Goal: Find specific page/section: Find specific page/section

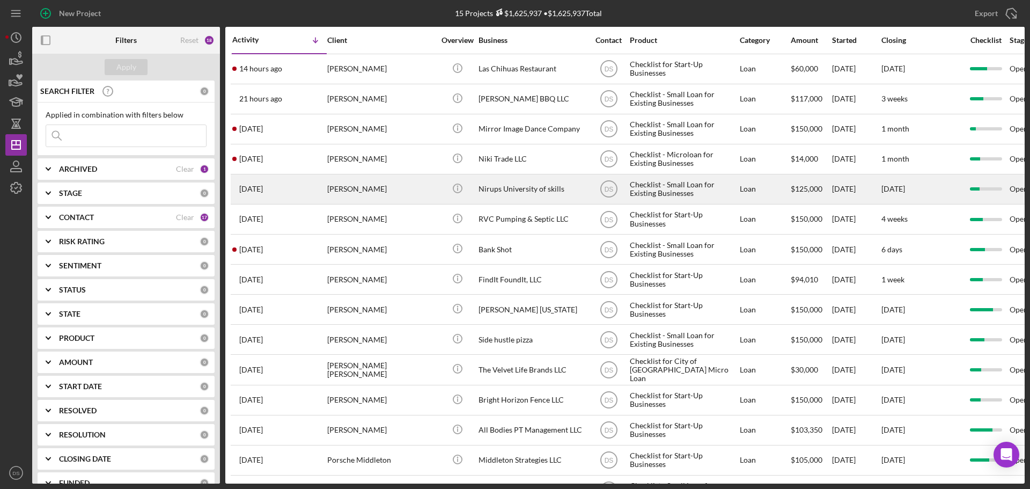
click at [512, 189] on div "Nirups University of skills" at bounding box center [531, 189] width 107 height 28
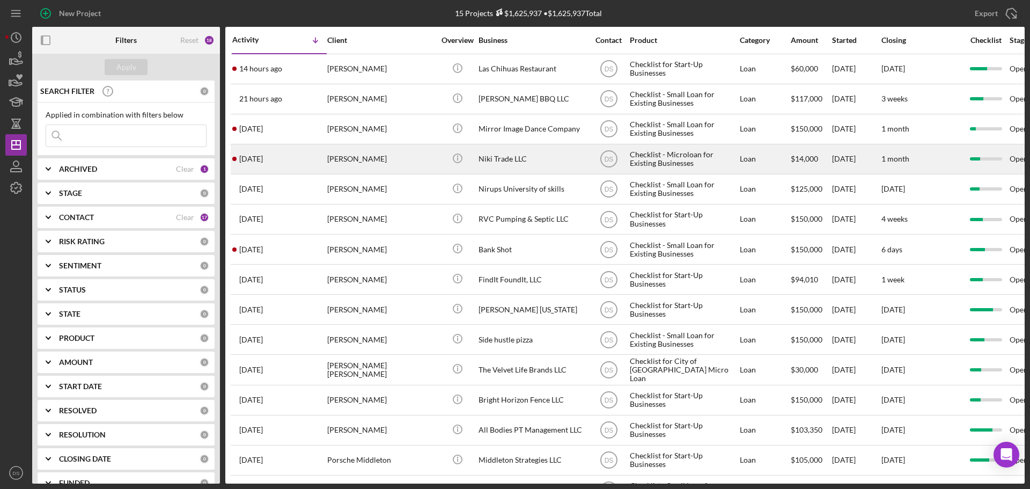
click at [496, 164] on div "Niki Trade LLC" at bounding box center [531, 159] width 107 height 28
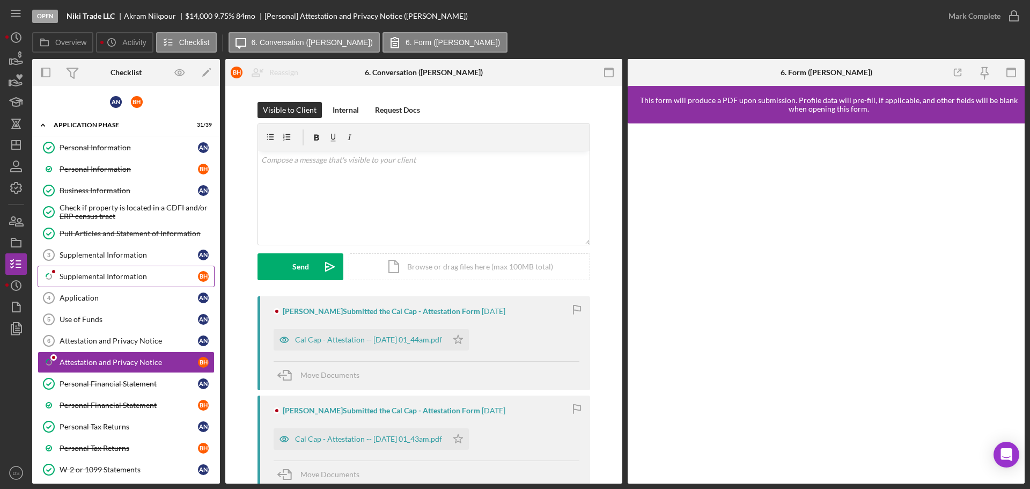
click at [120, 276] on div "Supplemental Information" at bounding box center [129, 276] width 138 height 9
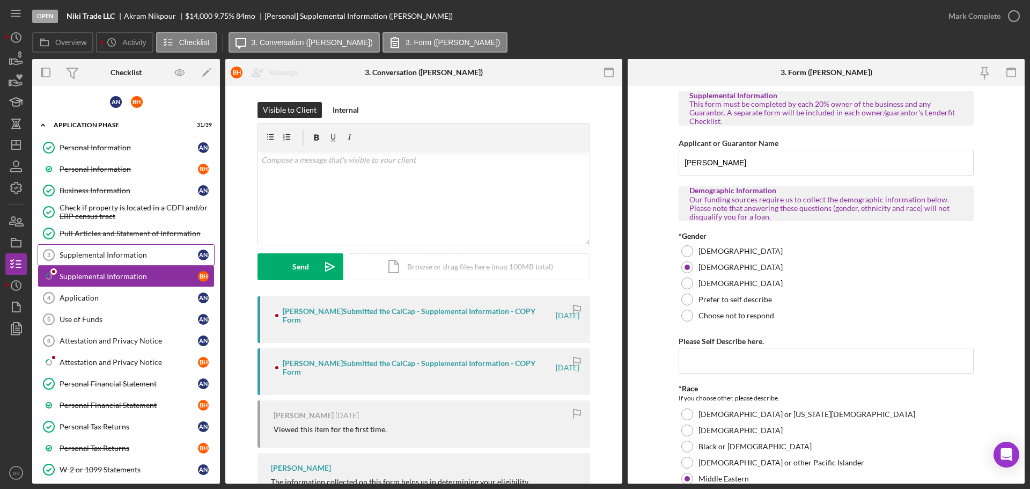
scroll to position [80, 0]
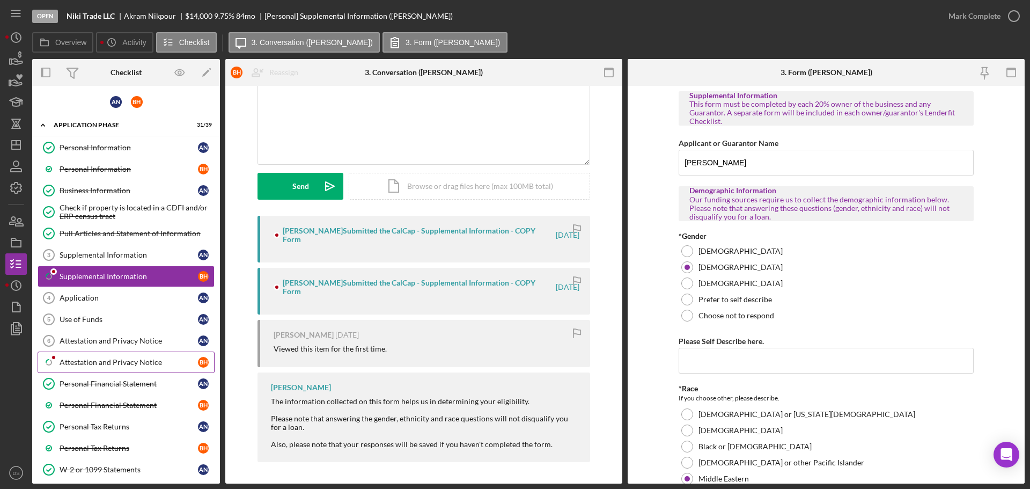
click at [116, 354] on link "Icon/Checklist Item Sub Partial Attestation and Privacy Notice B H" at bounding box center [126, 361] width 177 height 21
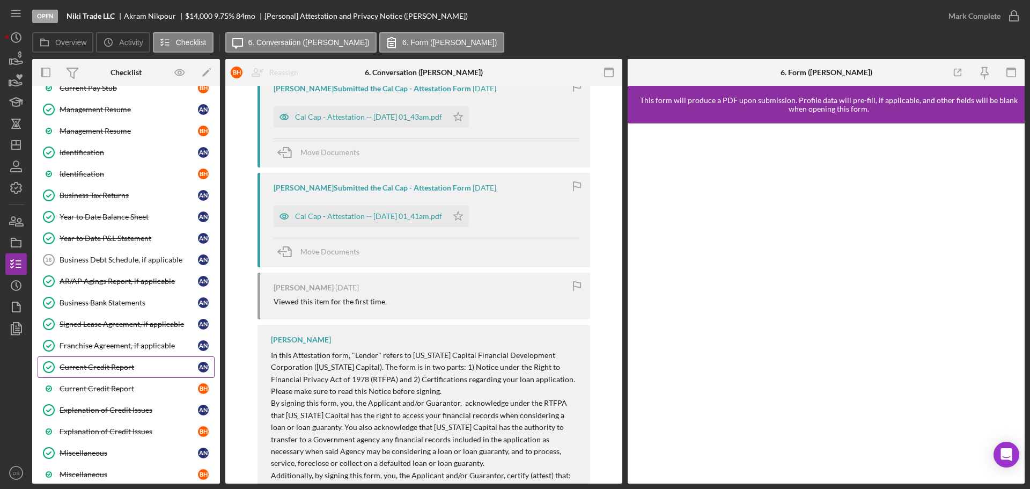
scroll to position [461, 0]
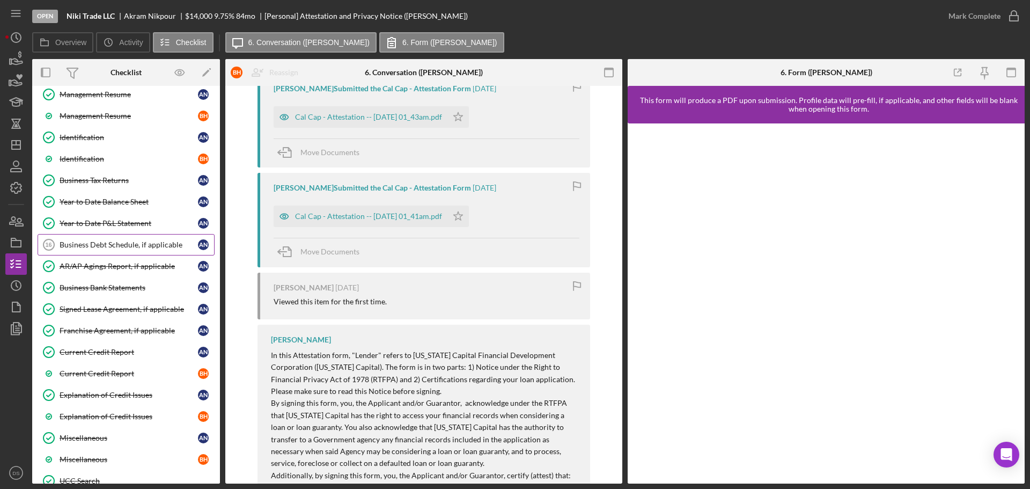
click at [129, 243] on div "Business Debt Schedule, if applicable" at bounding box center [129, 244] width 138 height 9
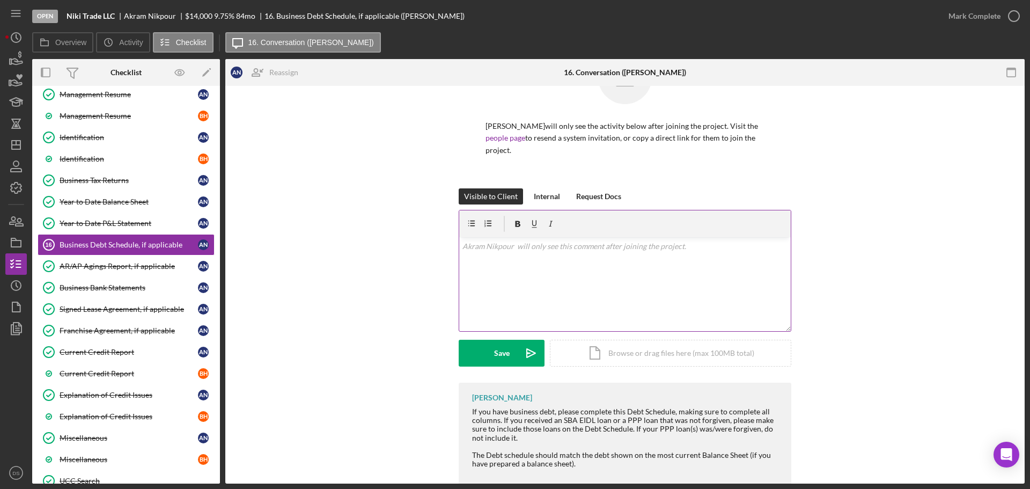
scroll to position [115, 0]
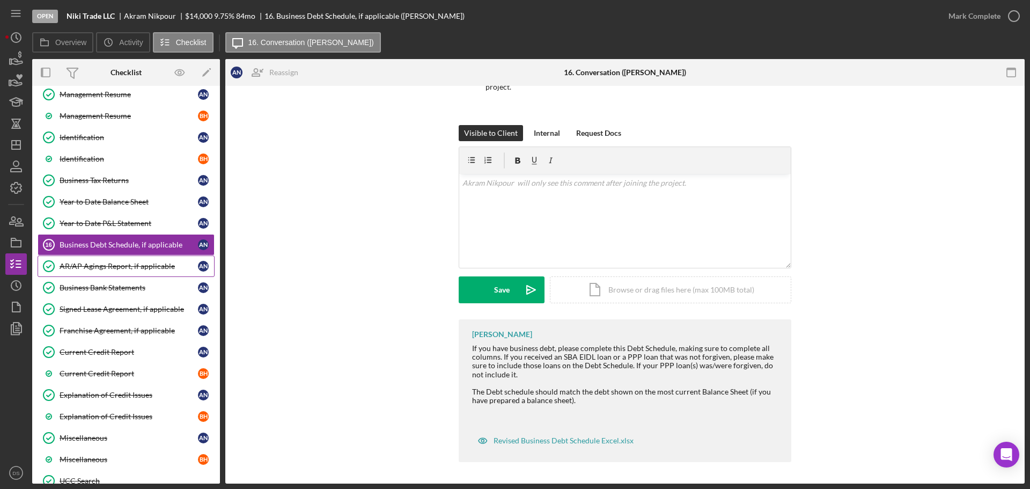
click at [173, 264] on div "AR/AP Agings Report, if applicable" at bounding box center [129, 266] width 138 height 9
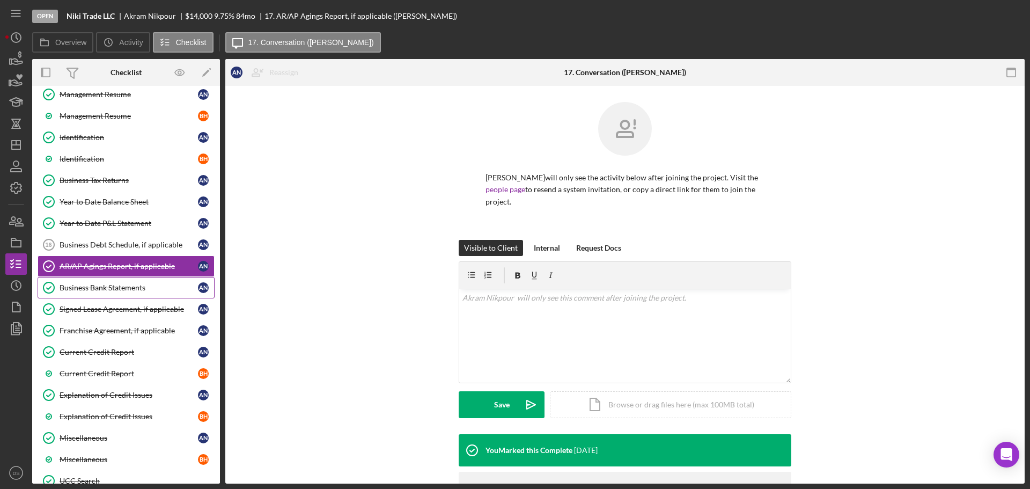
click at [147, 288] on div "Business Bank Statements" at bounding box center [129, 287] width 138 height 9
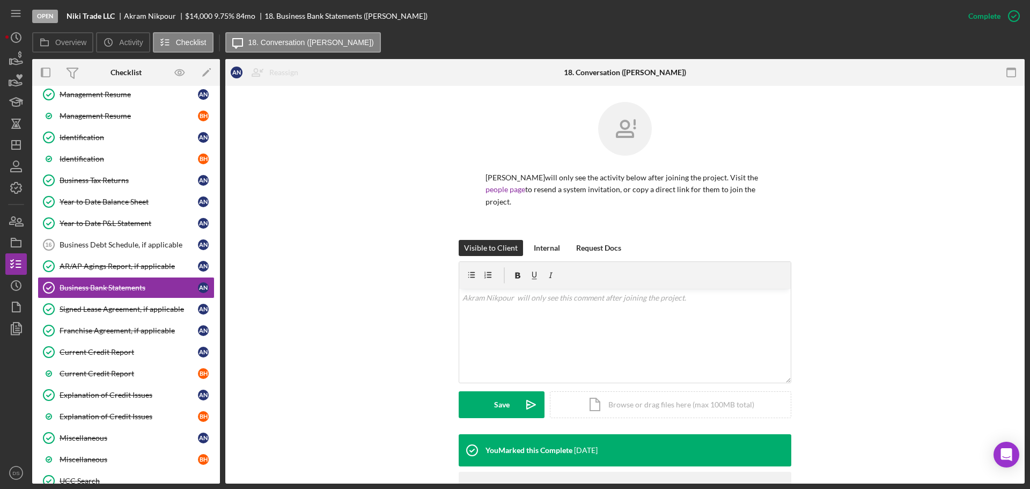
scroll to position [65, 0]
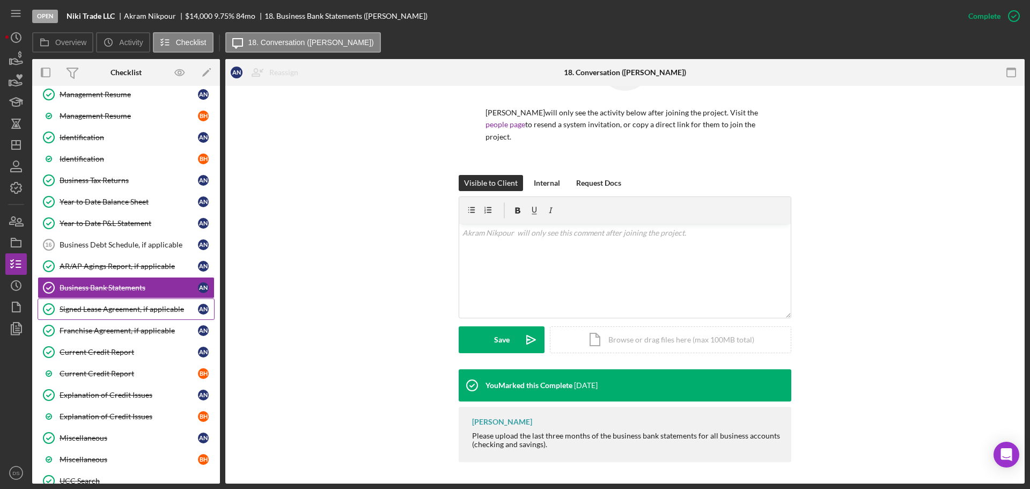
click at [158, 315] on link "Signed Lease Agreement, if applicable Signed Lease Agreement, if applicable A N" at bounding box center [126, 308] width 177 height 21
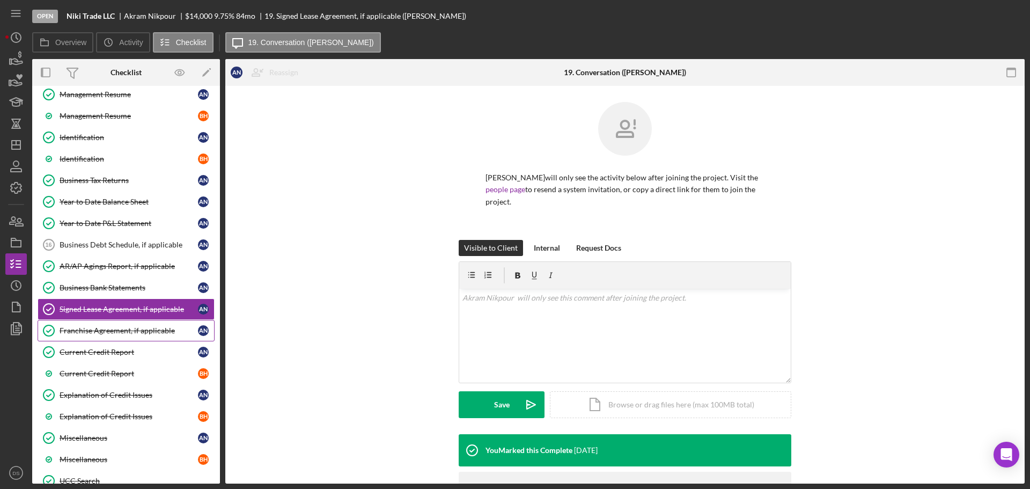
click at [150, 328] on div "Franchise Agreement, if applicable" at bounding box center [129, 330] width 138 height 9
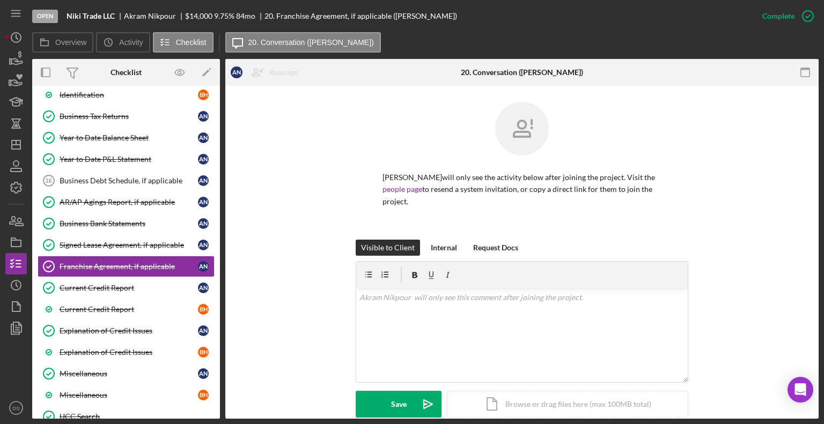
scroll to position [529, 0]
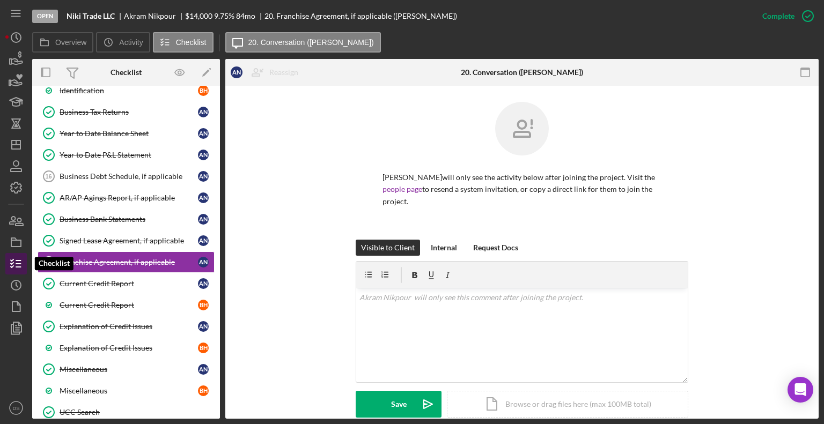
click at [15, 263] on icon "button" at bounding box center [16, 263] width 27 height 27
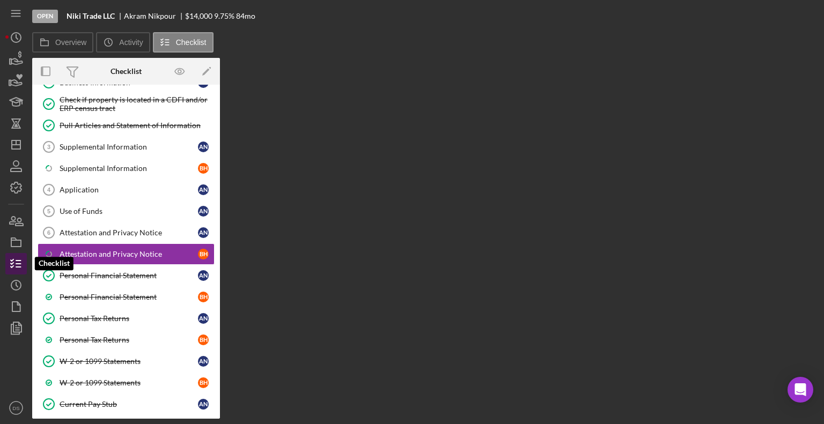
scroll to position [106, 0]
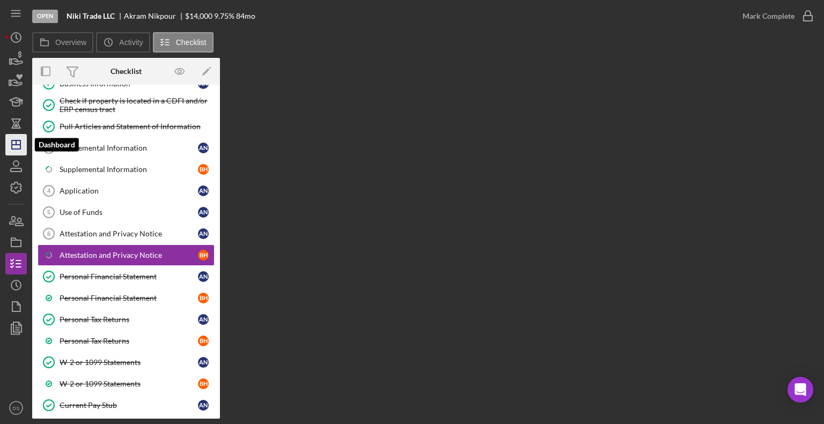
click at [16, 147] on icon "Icon/Dashboard" at bounding box center [16, 144] width 27 height 27
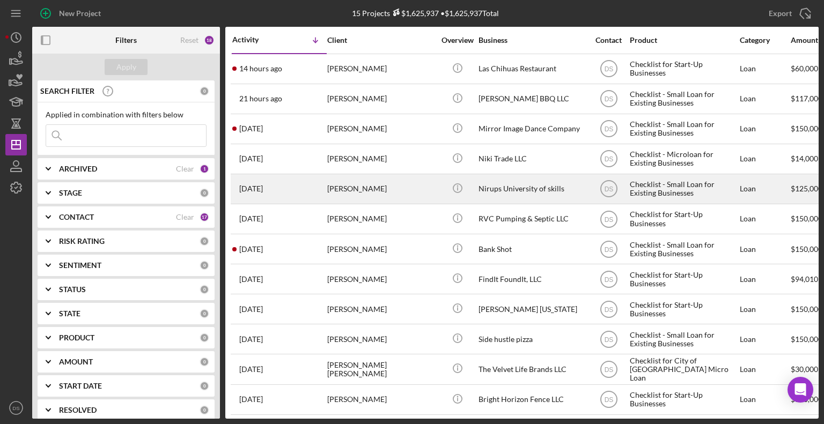
click at [379, 199] on div "[PERSON_NAME]" at bounding box center [380, 189] width 107 height 28
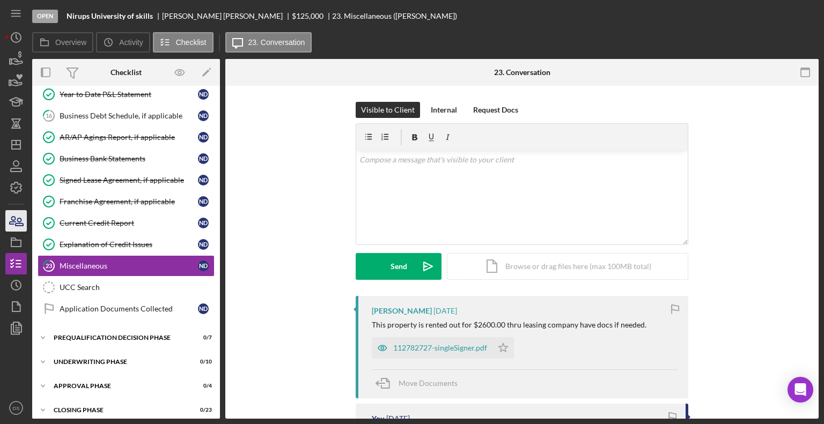
scroll to position [380, 0]
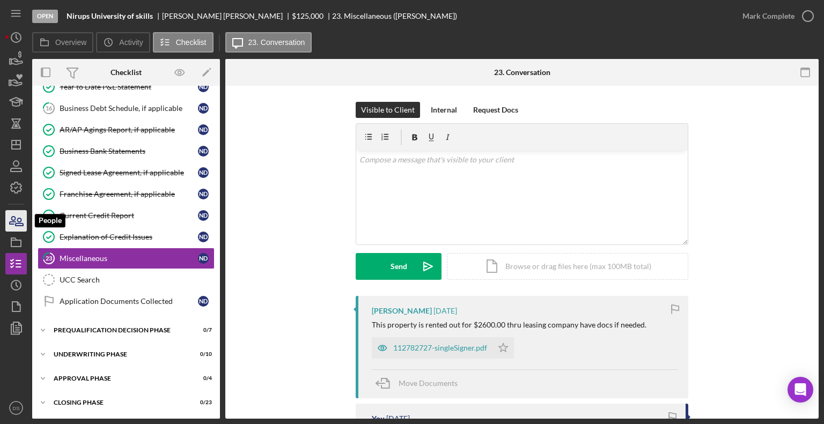
click at [19, 219] on icon "button" at bounding box center [16, 221] width 27 height 27
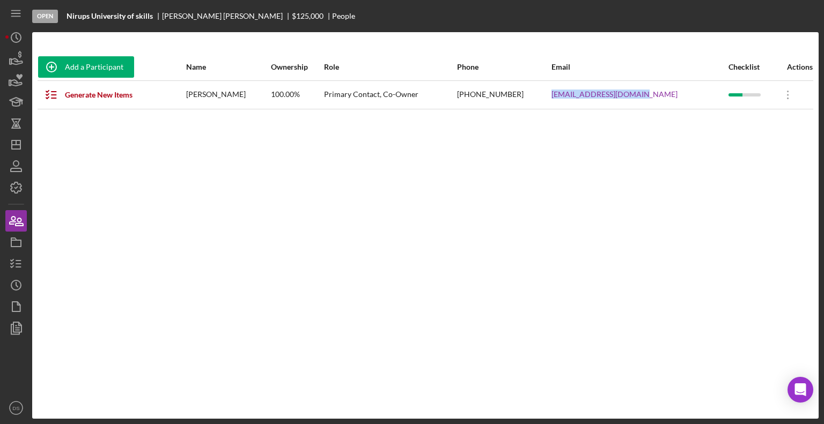
drag, startPoint x: 671, startPoint y: 94, endPoint x: 574, endPoint y: 100, distance: 97.8
click at [574, 100] on tr "Generate New Items [PERSON_NAME] 100.00% Primary Contact, Co-Owner [PHONE_NUMBE…" at bounding box center [425, 94] width 775 height 28
drag, startPoint x: 165, startPoint y: 14, endPoint x: 182, endPoint y: 15, distance: 17.2
click at [182, 15] on div "[PERSON_NAME]" at bounding box center [227, 16] width 130 height 9
click at [182, 16] on div "[PERSON_NAME]" at bounding box center [227, 16] width 130 height 9
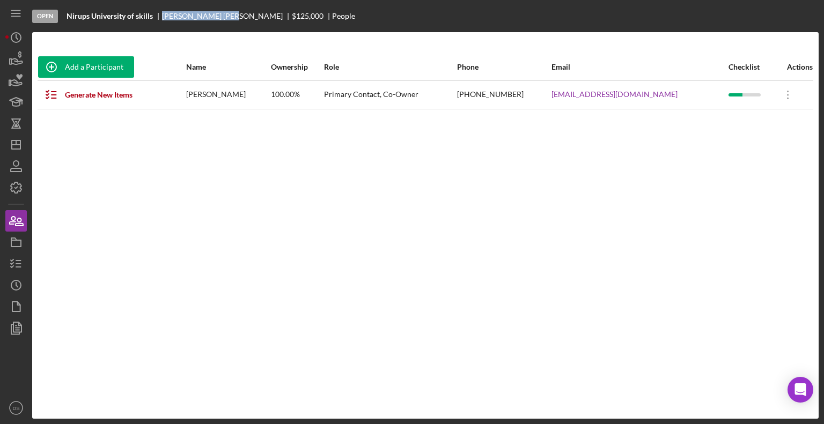
drag, startPoint x: 161, startPoint y: 15, endPoint x: 197, endPoint y: 17, distance: 36.5
click at [197, 17] on div "[PERSON_NAME]" at bounding box center [227, 16] width 130 height 9
copy div "[PERSON_NAME]"
click at [82, 27] on div "Open Nirups University of skills [PERSON_NAME] $125,000 $125,000 People" at bounding box center [425, 16] width 786 height 32
drag, startPoint x: 65, startPoint y: 14, endPoint x: 152, endPoint y: 12, distance: 86.9
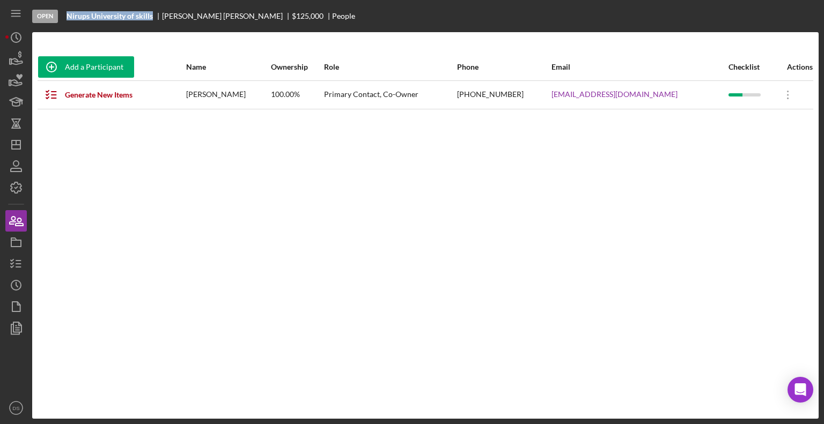
click at [152, 12] on div "Open Nirups University of skills [PERSON_NAME] $125,000 $125,000 People" at bounding box center [425, 16] width 786 height 32
copy b "Nirups University of skills"
